Goal: Information Seeking & Learning: Learn about a topic

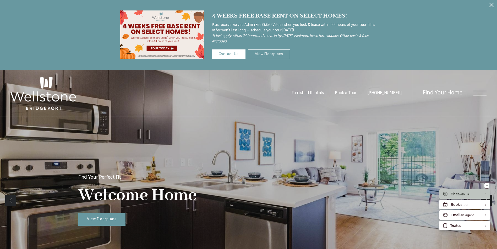
click at [271, 55] on link "View Floorplans" at bounding box center [269, 55] width 42 height 10
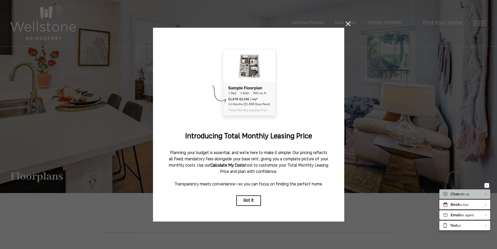
click at [348, 22] on icon at bounding box center [348, 23] width 5 height 5
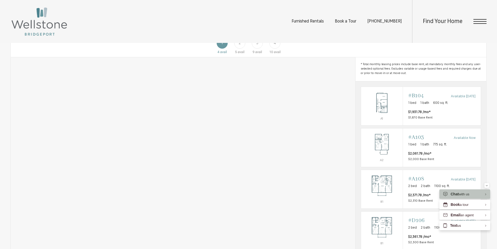
scroll to position [393, 0]
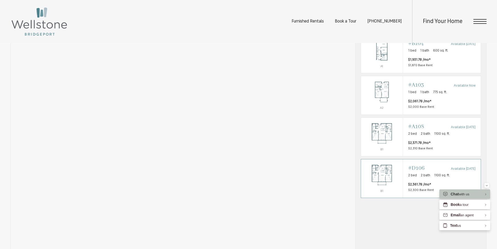
click at [383, 184] on img "View #D106" at bounding box center [382, 175] width 42 height 26
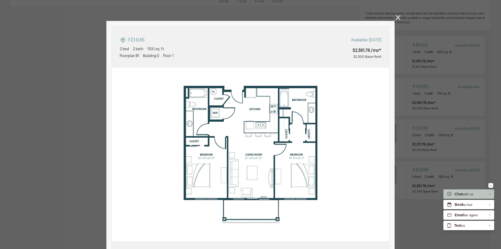
type input "**********"
click at [396, 18] on icon at bounding box center [398, 17] width 5 height 5
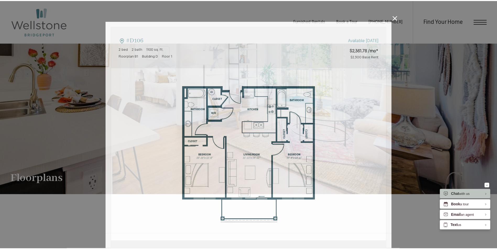
scroll to position [393, 0]
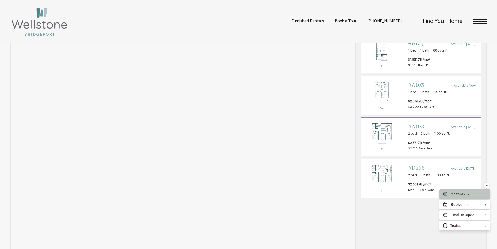
click at [380, 143] on img "View #A108" at bounding box center [382, 134] width 42 height 26
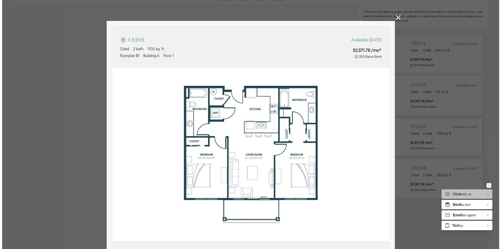
scroll to position [0, 0]
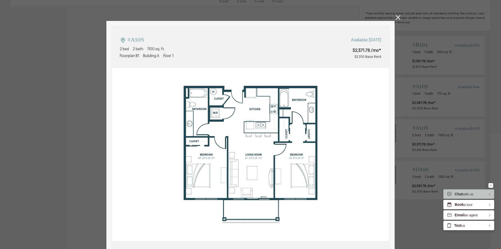
type input "**********"
click at [398, 18] on icon at bounding box center [398, 17] width 5 height 5
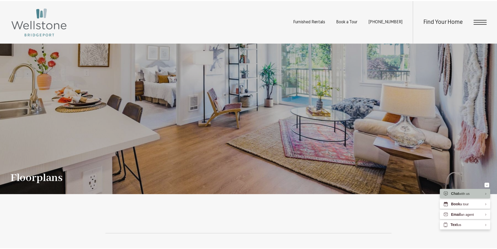
scroll to position [393, 0]
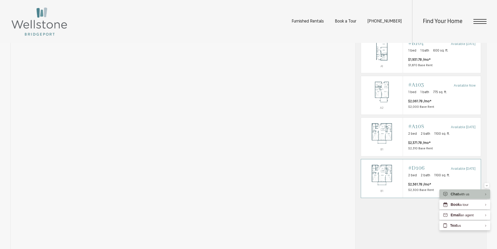
click at [385, 182] on img "View #D106" at bounding box center [382, 175] width 42 height 26
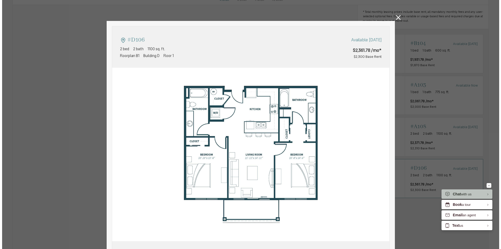
scroll to position [0, 0]
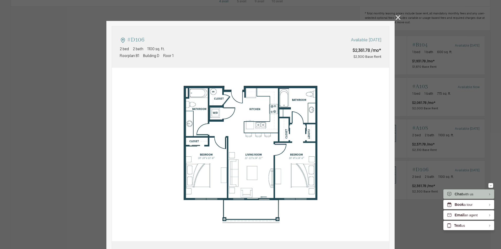
click at [396, 17] on icon at bounding box center [398, 17] width 5 height 5
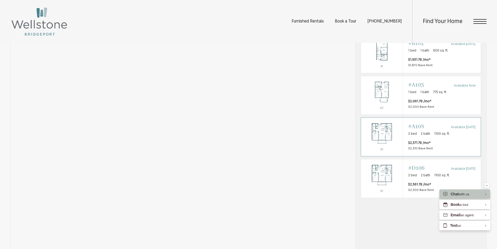
scroll to position [314, 0]
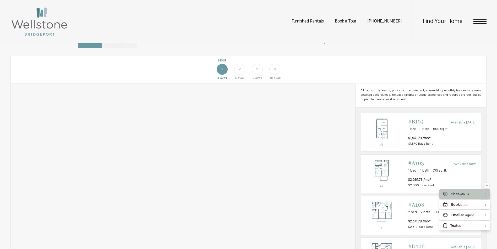
click at [239, 72] on span "2" at bounding box center [240, 70] width 2 height 6
click at [259, 75] on div "3" at bounding box center [257, 69] width 11 height 11
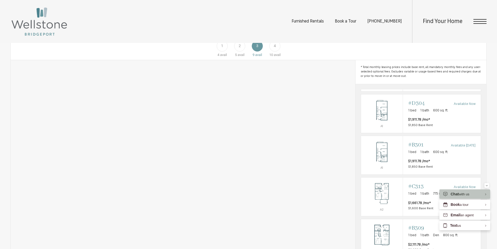
scroll to position [341, 0]
